Goal: Task Accomplishment & Management: Use online tool/utility

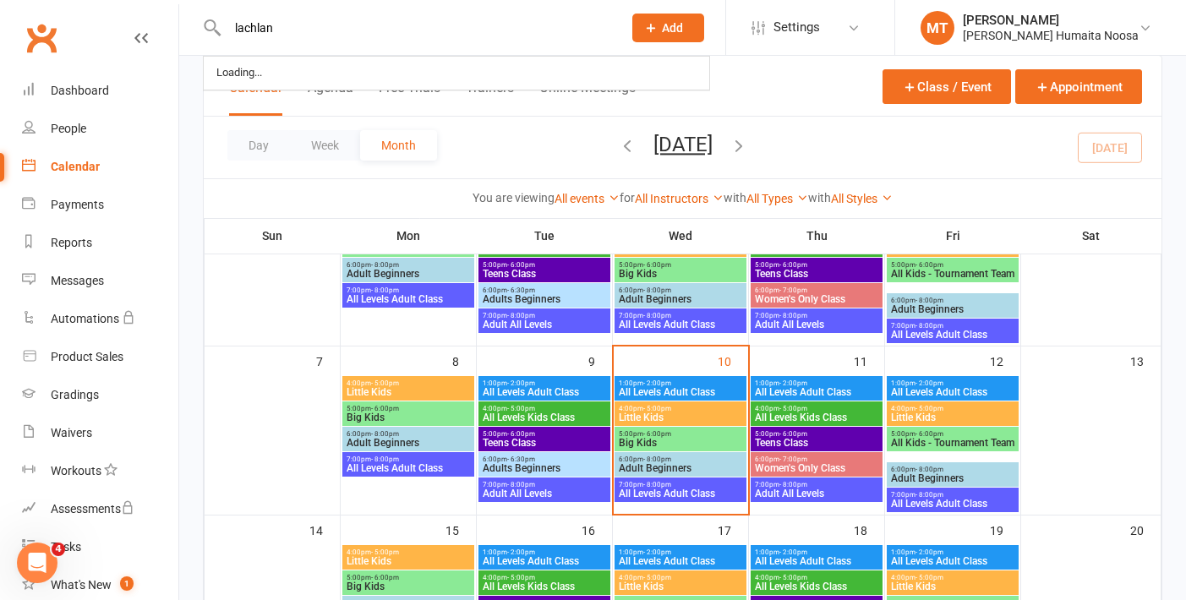
click at [304, 30] on input "lachlan" at bounding box center [416, 28] width 388 height 24
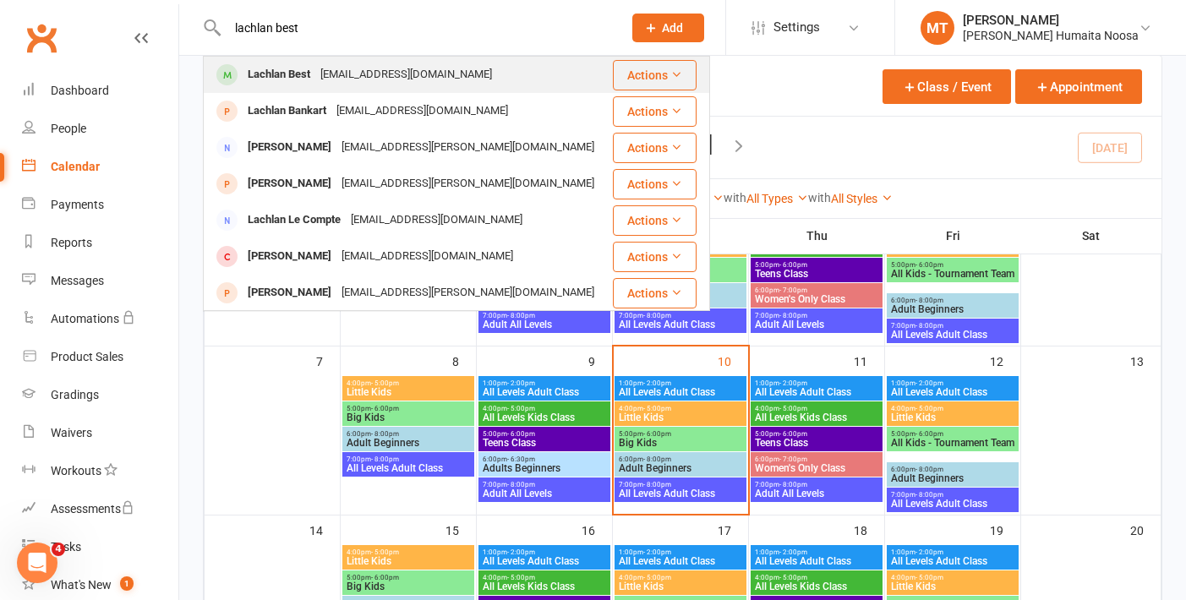
type input "lachlan best"
click at [345, 81] on div "[EMAIL_ADDRESS][DOMAIN_NAME]" at bounding box center [406, 75] width 182 height 25
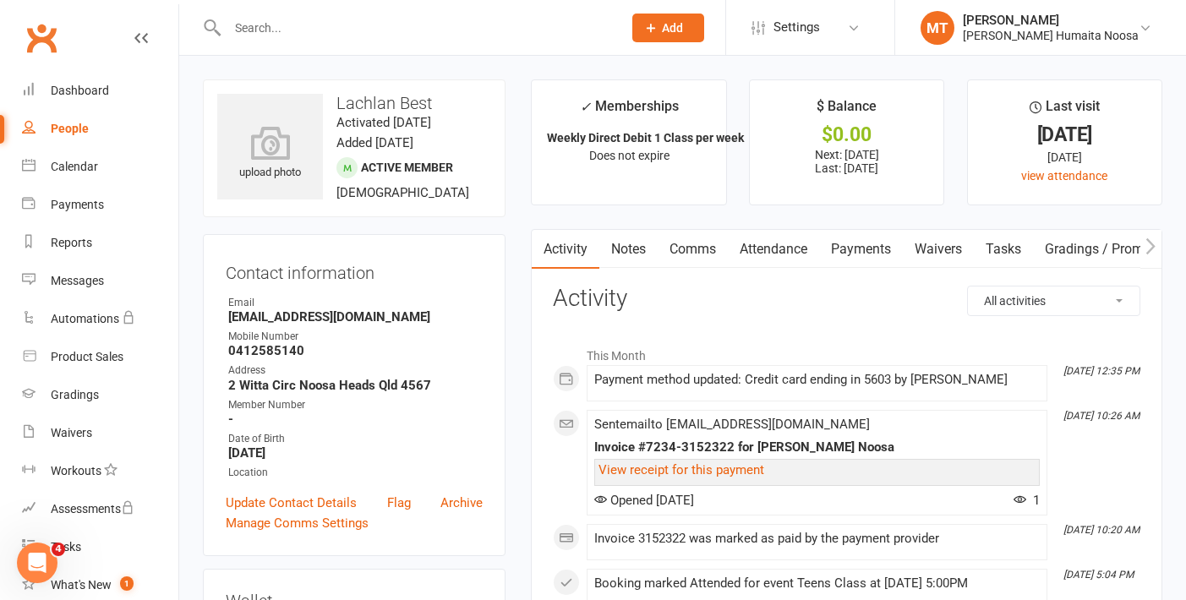
click at [863, 260] on link "Payments" at bounding box center [861, 249] width 84 height 39
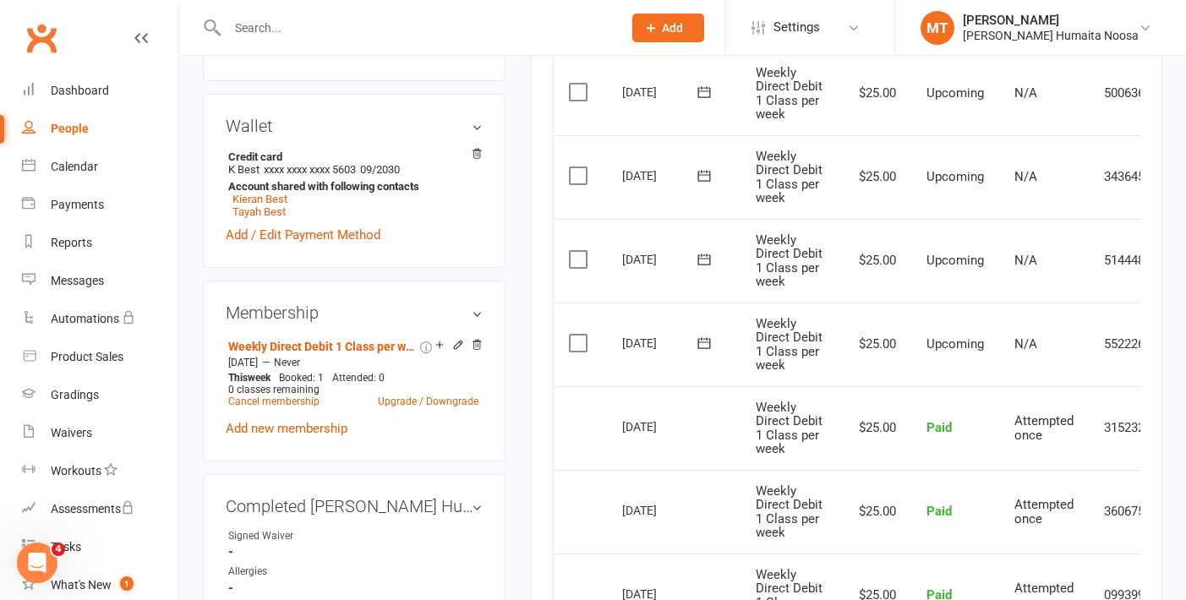
scroll to position [0, 79]
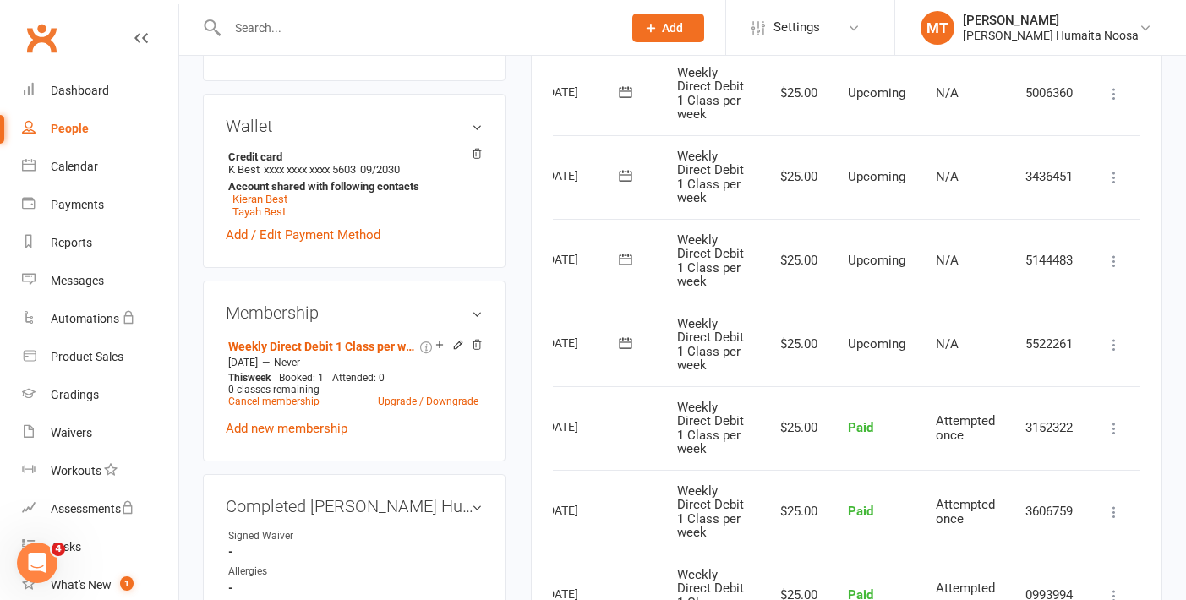
click at [1116, 343] on icon at bounding box center [1114, 345] width 17 height 17
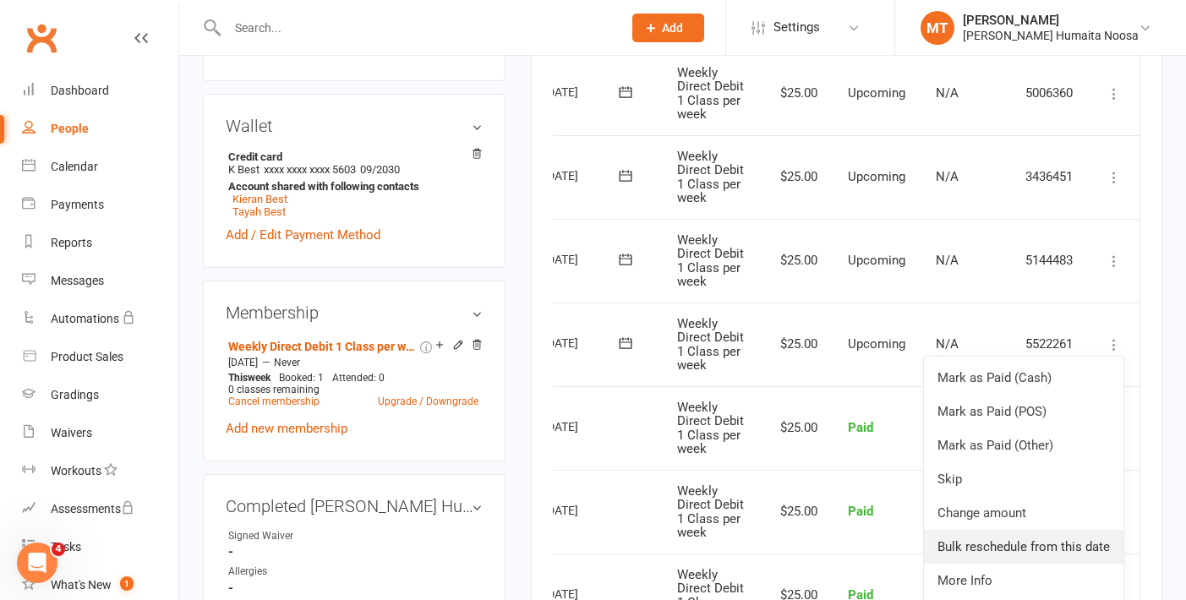
click at [988, 532] on link "Bulk reschedule from this date" at bounding box center [1024, 547] width 200 height 34
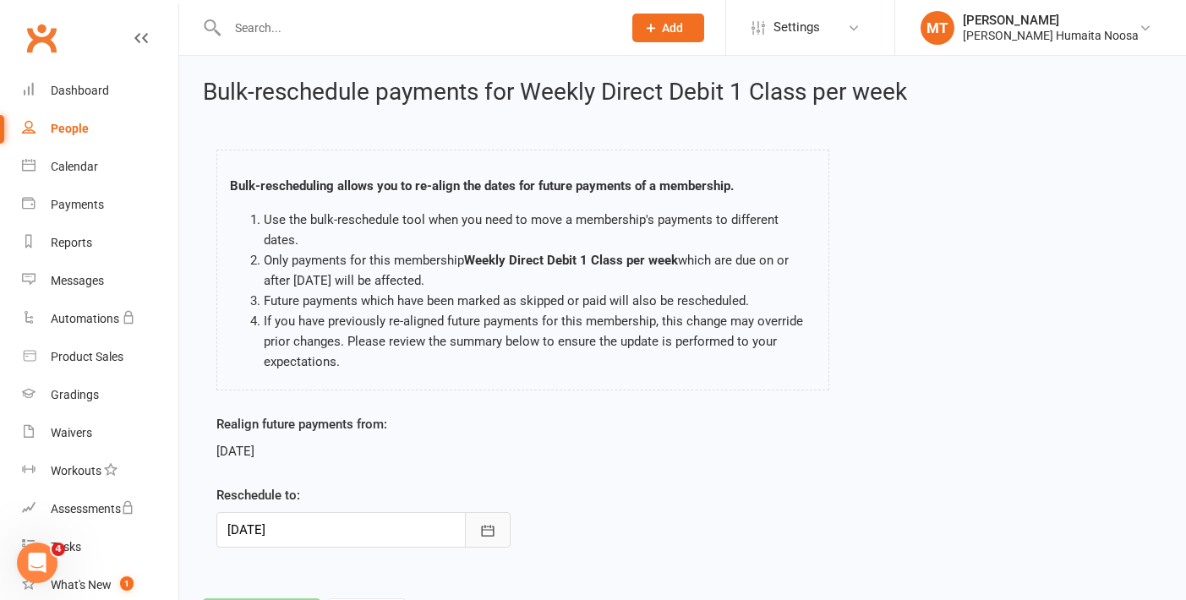
click at [477, 512] on button "button" at bounding box center [488, 530] width 46 height 36
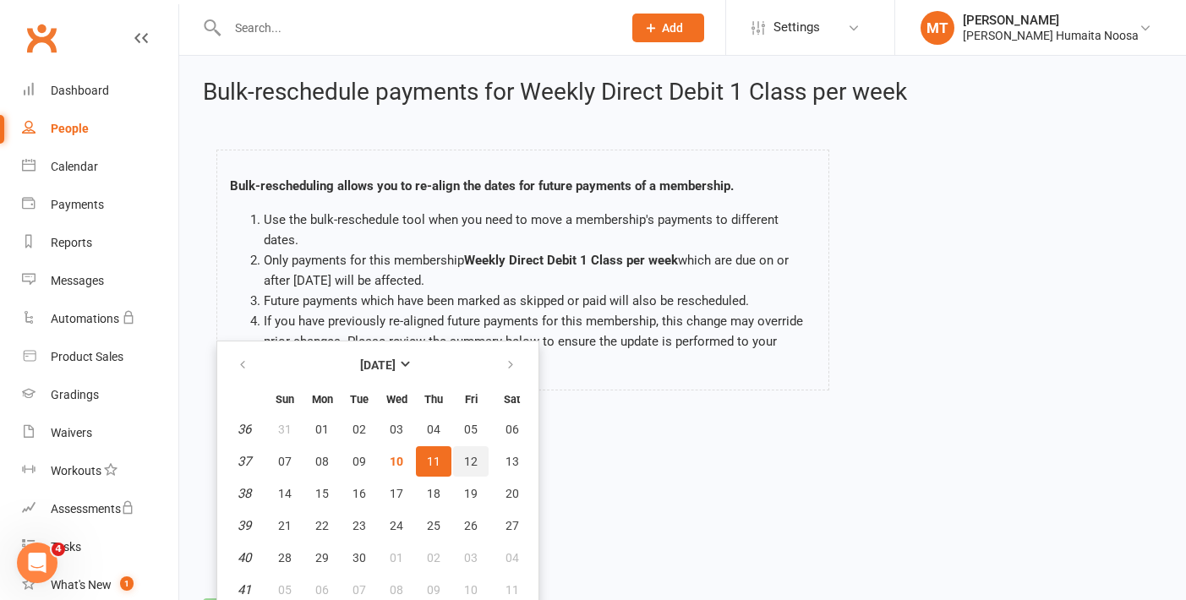
click at [472, 455] on span "12" at bounding box center [471, 462] width 14 height 14
type input "[DATE]"
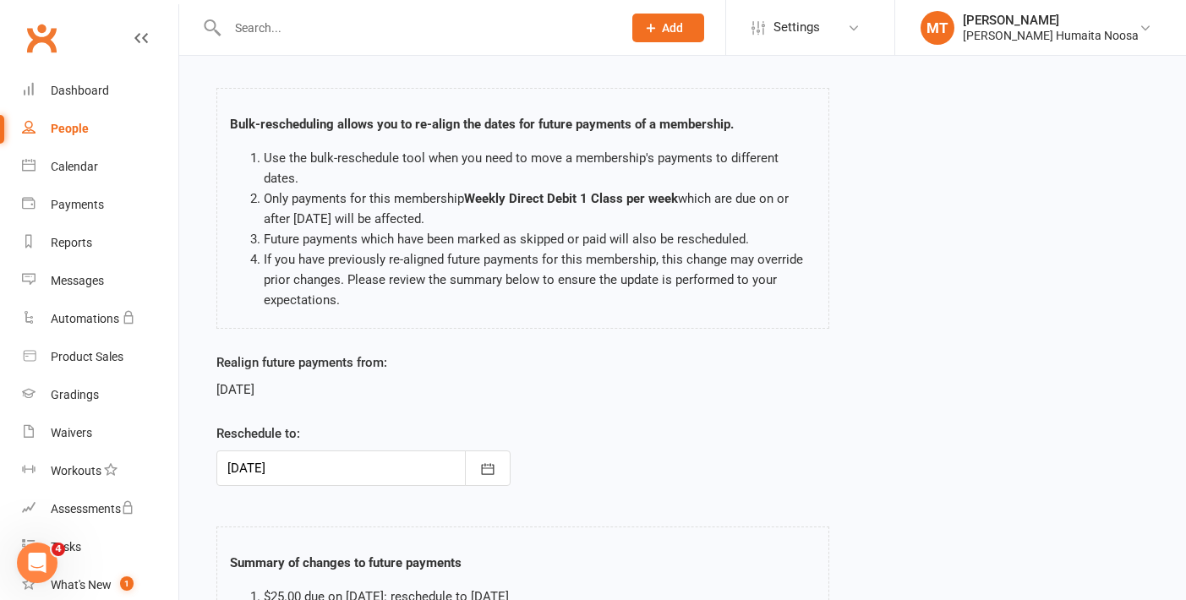
scroll to position [303, 0]
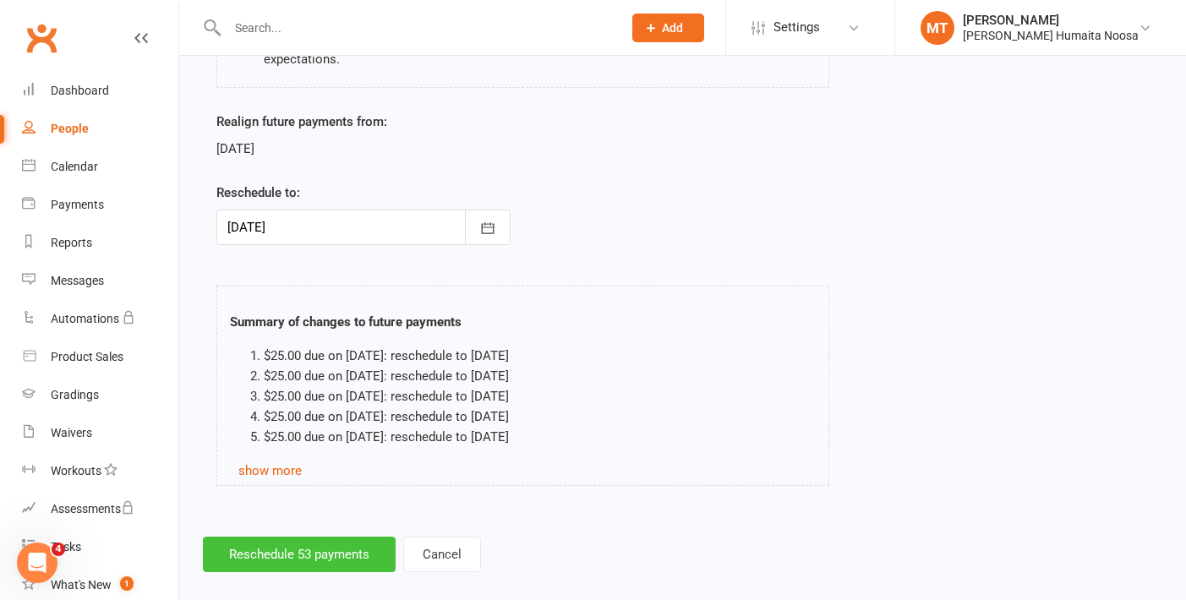
click at [297, 537] on button "Reschedule 53 payments" at bounding box center [299, 555] width 193 height 36
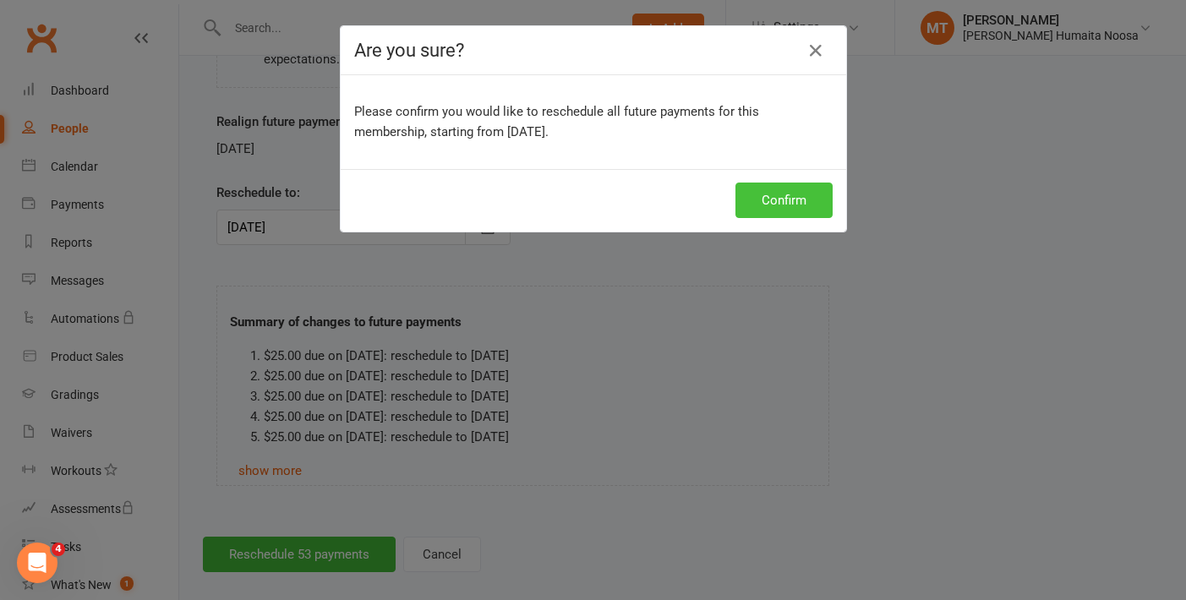
click at [767, 216] on button "Confirm" at bounding box center [784, 201] width 97 height 36
